Goal: Information Seeking & Learning: Learn about a topic

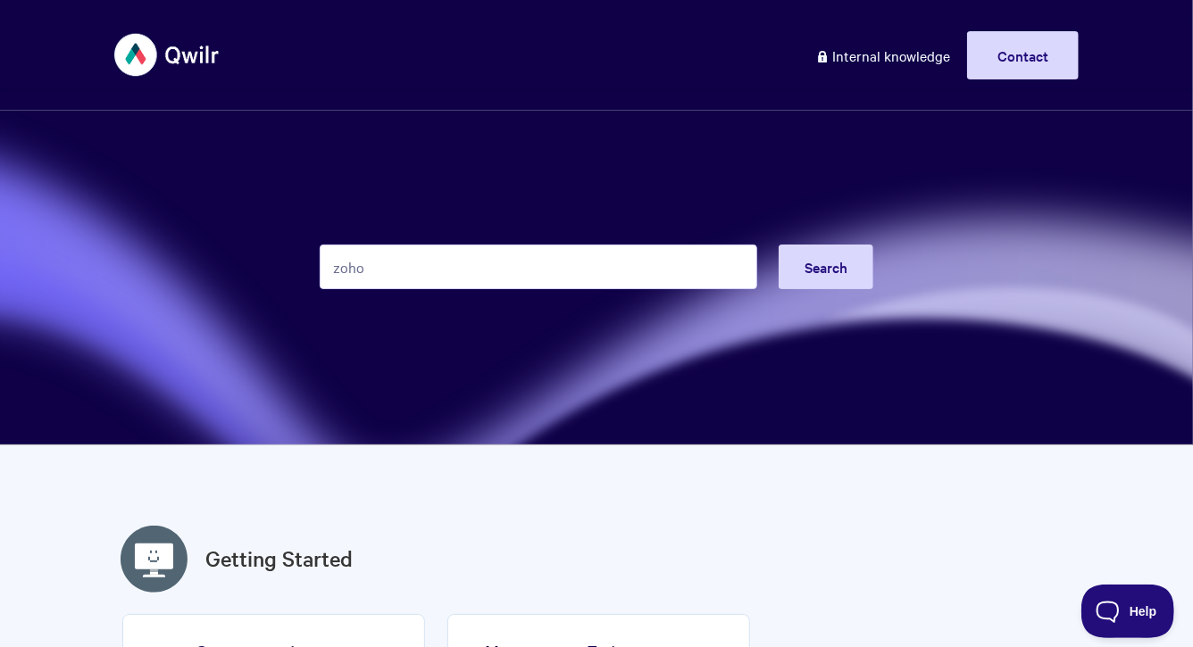
type input "zoho"
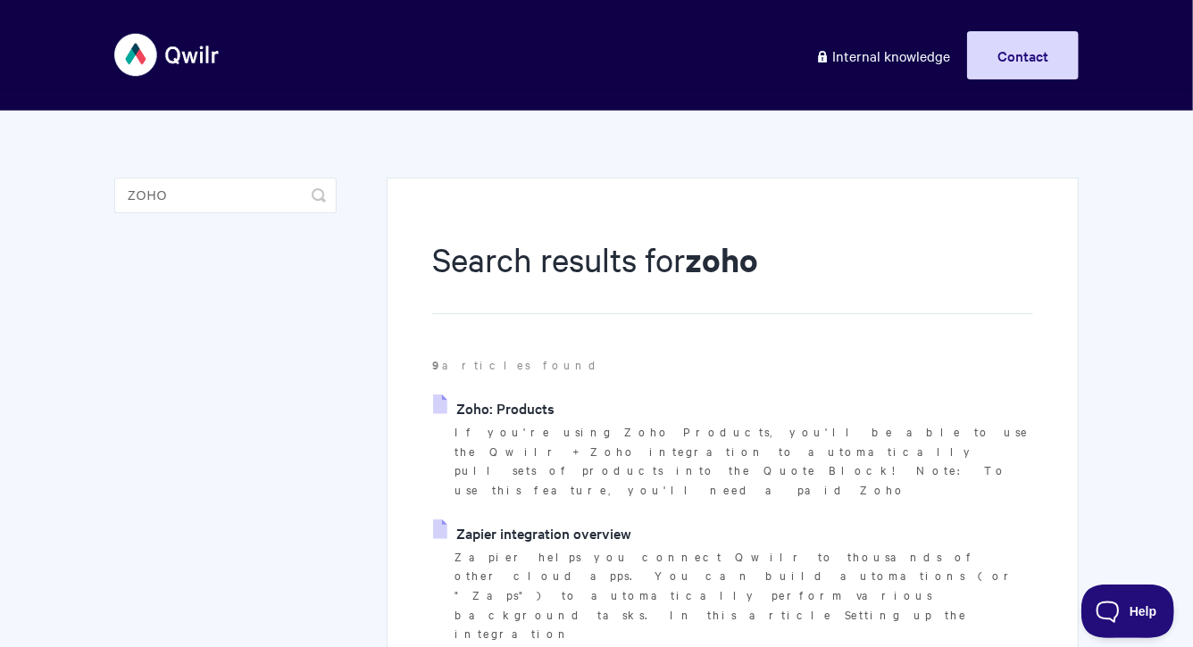
click at [504, 412] on link "Zoho: Products" at bounding box center [493, 408] width 121 height 27
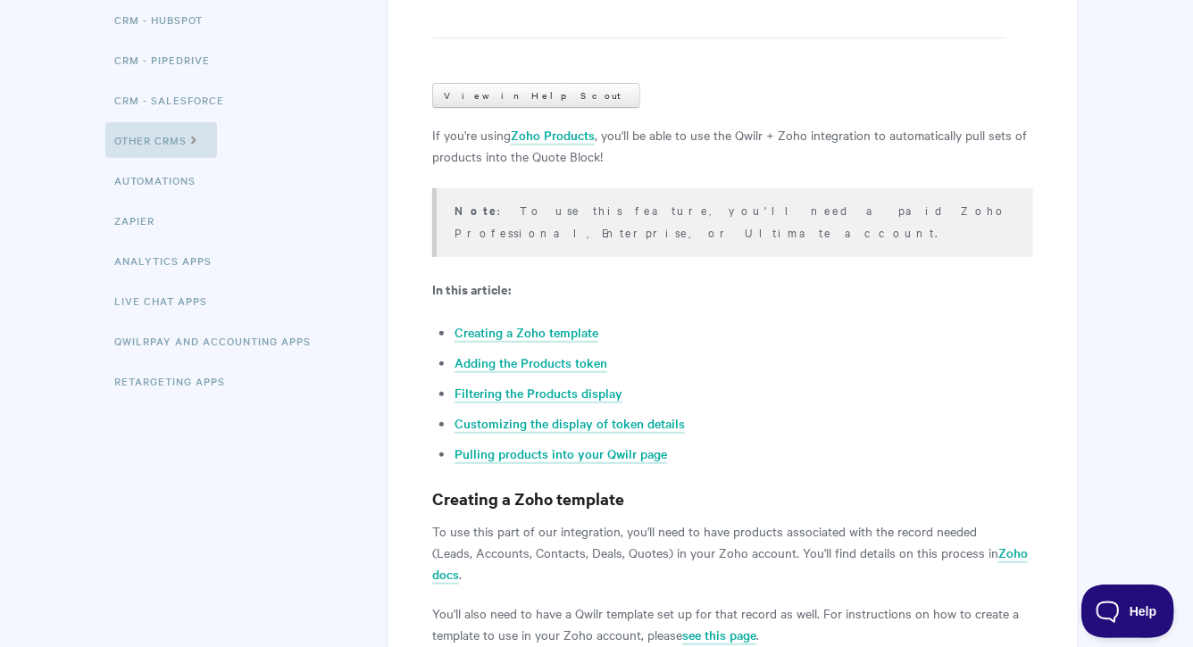
scroll to position [277, 0]
click at [567, 350] on li "Adding the Products token" at bounding box center [744, 360] width 579 height 21
click at [560, 352] on link "Adding the Products token" at bounding box center [531, 362] width 153 height 20
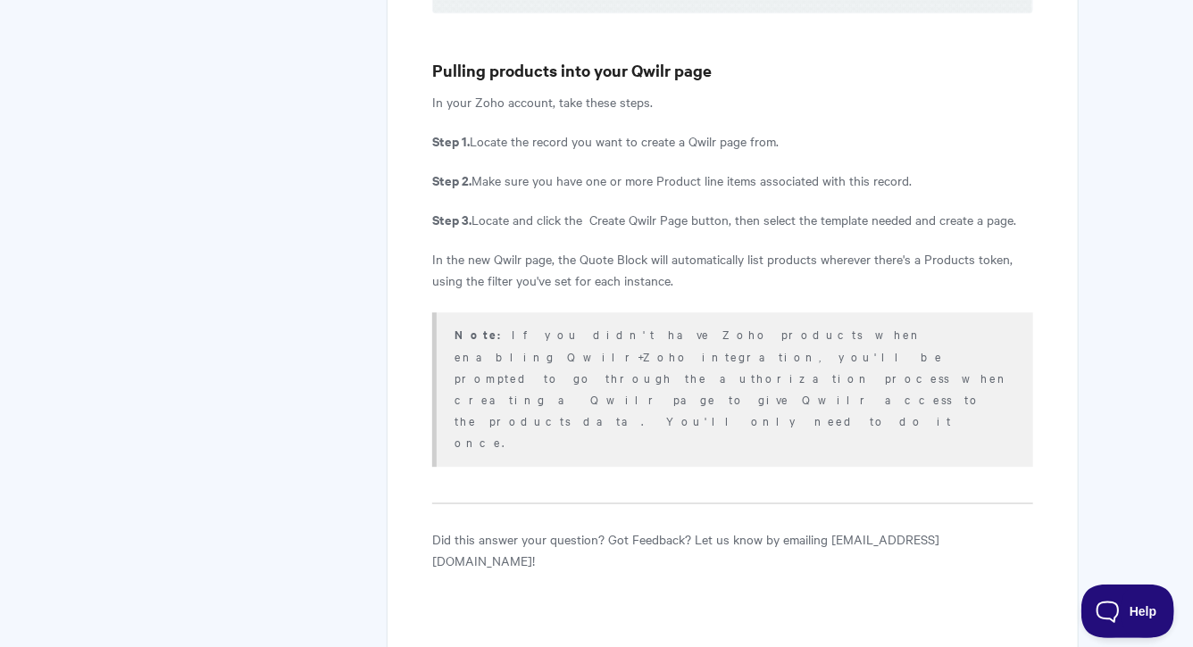
scroll to position [382, 0]
